Goal: Transaction & Acquisition: Book appointment/travel/reservation

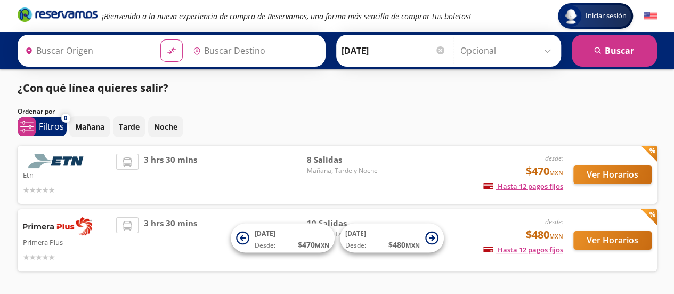
type input "Terminal [GEOGRAPHIC_DATA], [GEOGRAPHIC_DATA]"
type input "Querétaro, Querétaro"
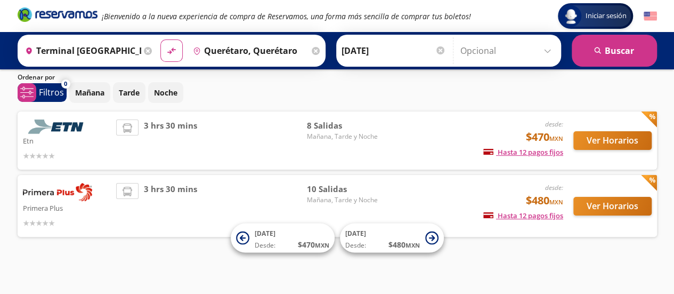
scroll to position [33, 0]
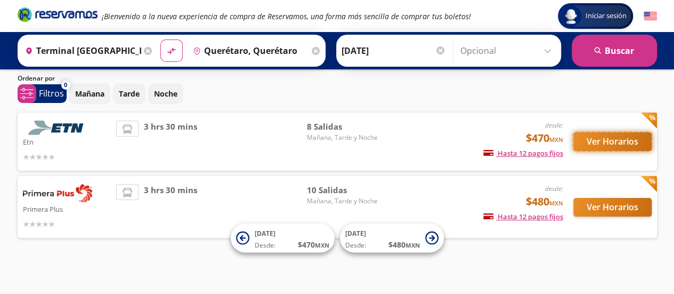
click at [615, 142] on button "Ver Horarios" at bounding box center [613, 141] width 78 height 19
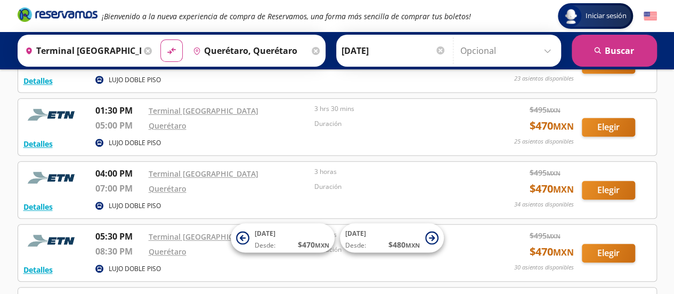
scroll to position [280, 0]
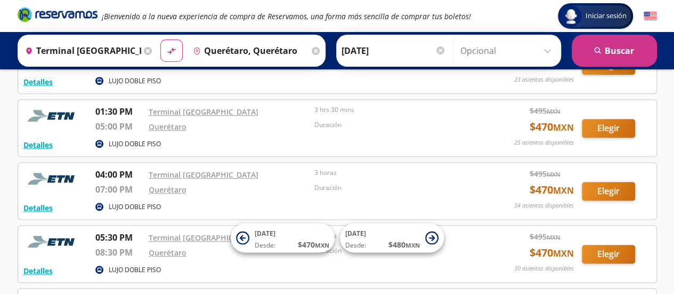
scroll to position [33, 0]
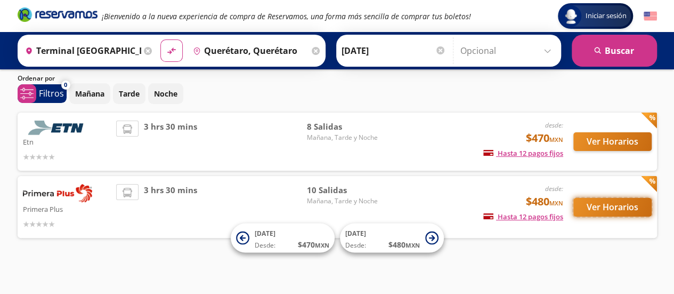
click at [610, 207] on button "Ver Horarios" at bounding box center [613, 207] width 78 height 19
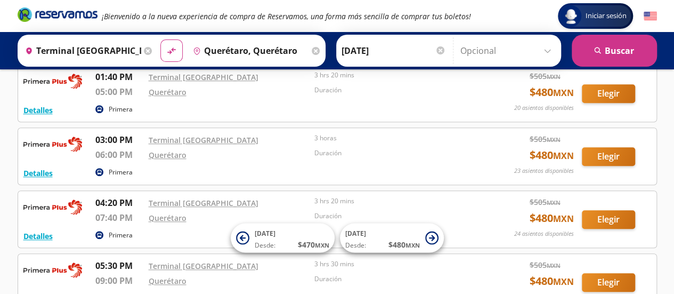
scroll to position [378, 0]
